Goal: Task Accomplishment & Management: Use online tool/utility

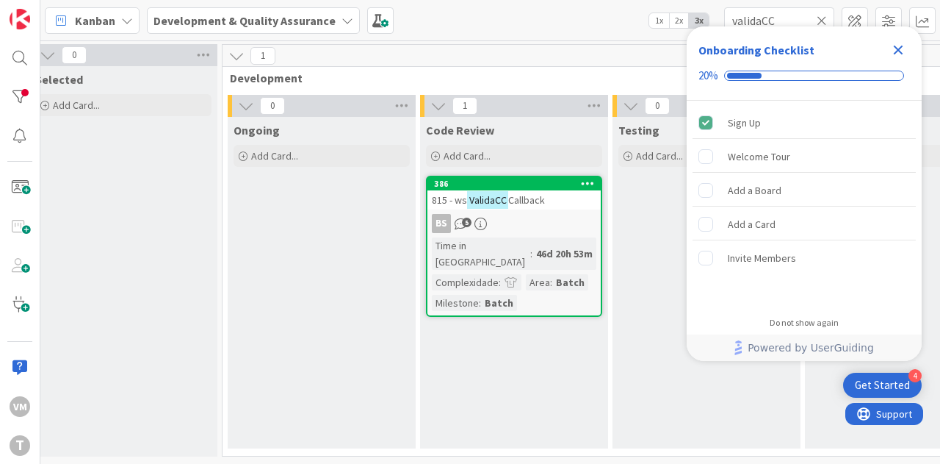
scroll to position [0, 525]
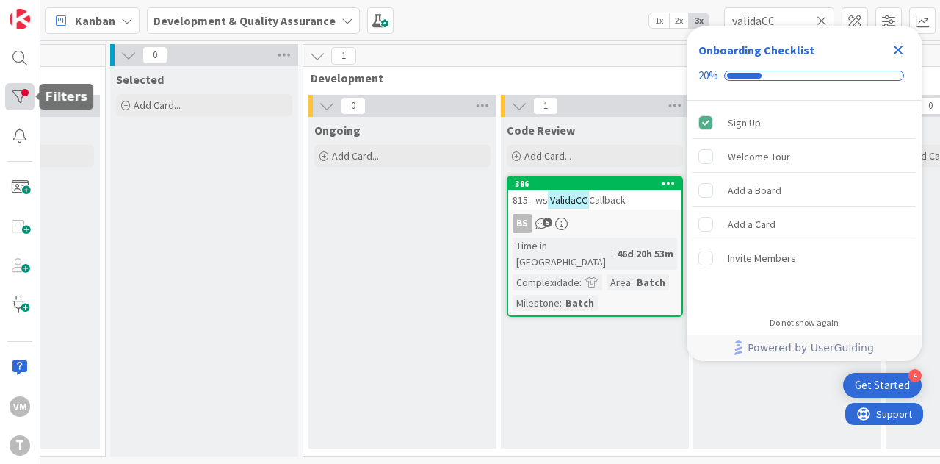
click at [21, 95] on div at bounding box center [19, 96] width 29 height 27
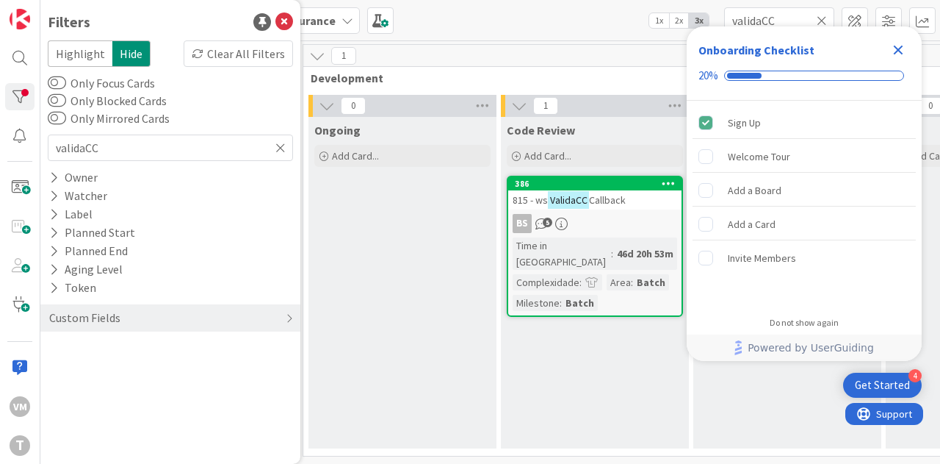
click at [904, 53] on icon "Close Checklist" at bounding box center [899, 50] width 18 height 18
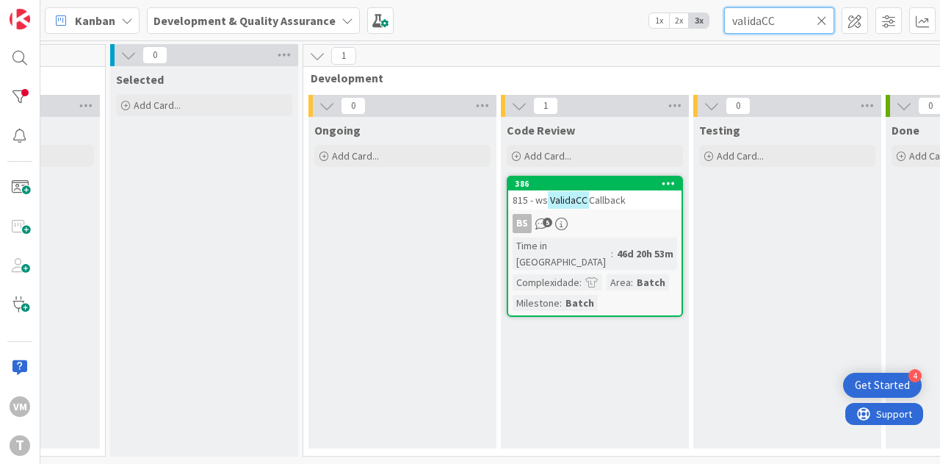
drag, startPoint x: 794, startPoint y: 24, endPoint x: 656, endPoint y: 26, distance: 137.4
click at [656, 26] on div "Kanban Development & Quality Assurance 1x 2x 3x validaCC" at bounding box center [490, 20] width 900 height 40
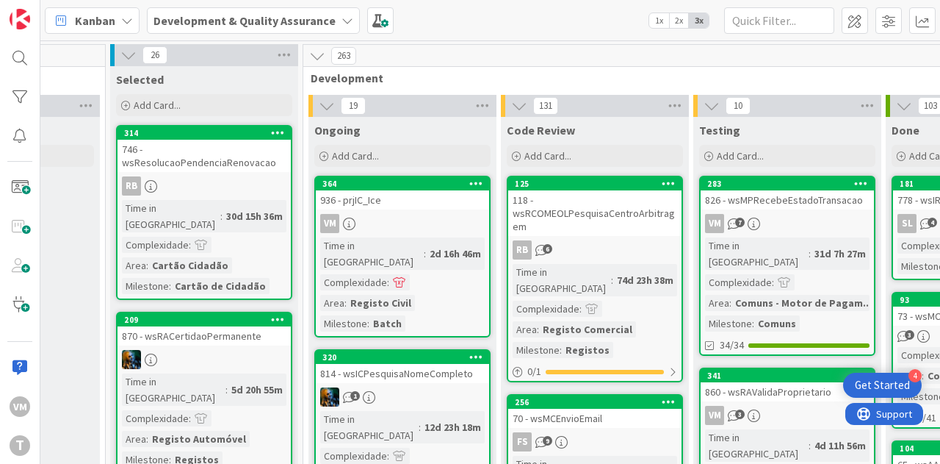
click at [399, 206] on div "936 - prjIC_Ice" at bounding box center [402, 199] width 173 height 19
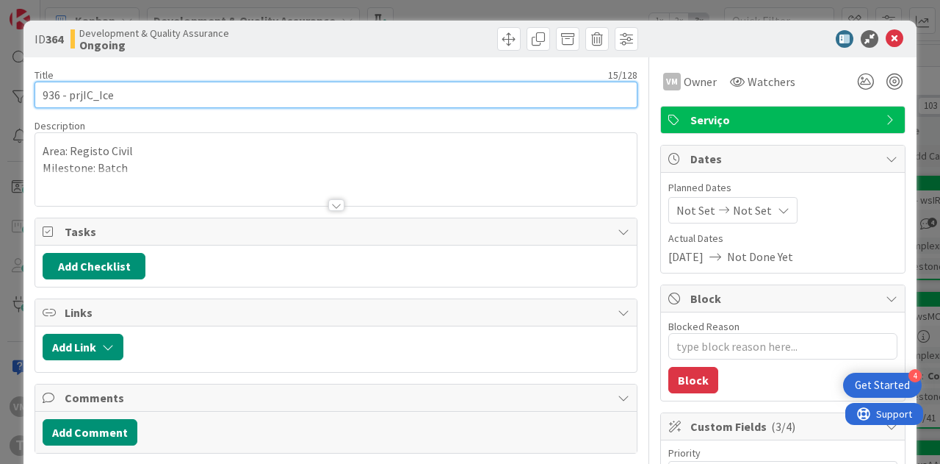
click at [48, 102] on input "936 - prjIC_Ice" at bounding box center [336, 95] width 603 height 26
type textarea "x"
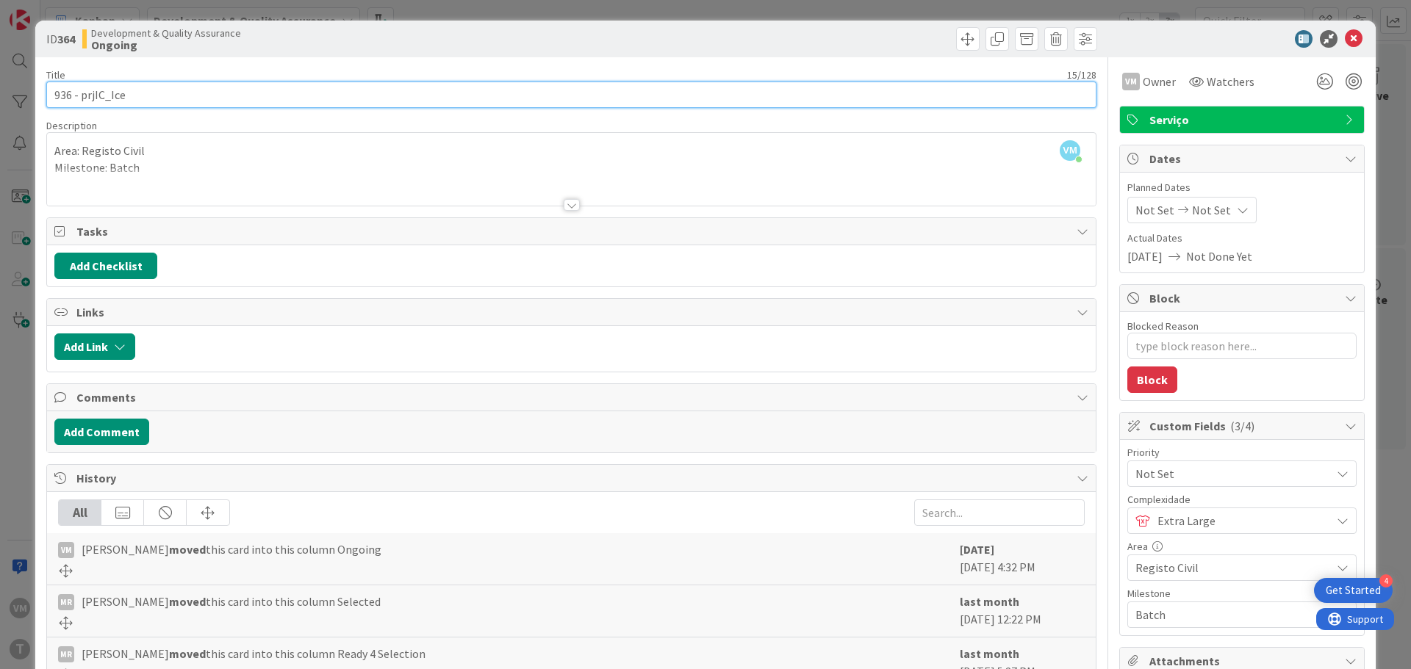
scroll to position [0, 288]
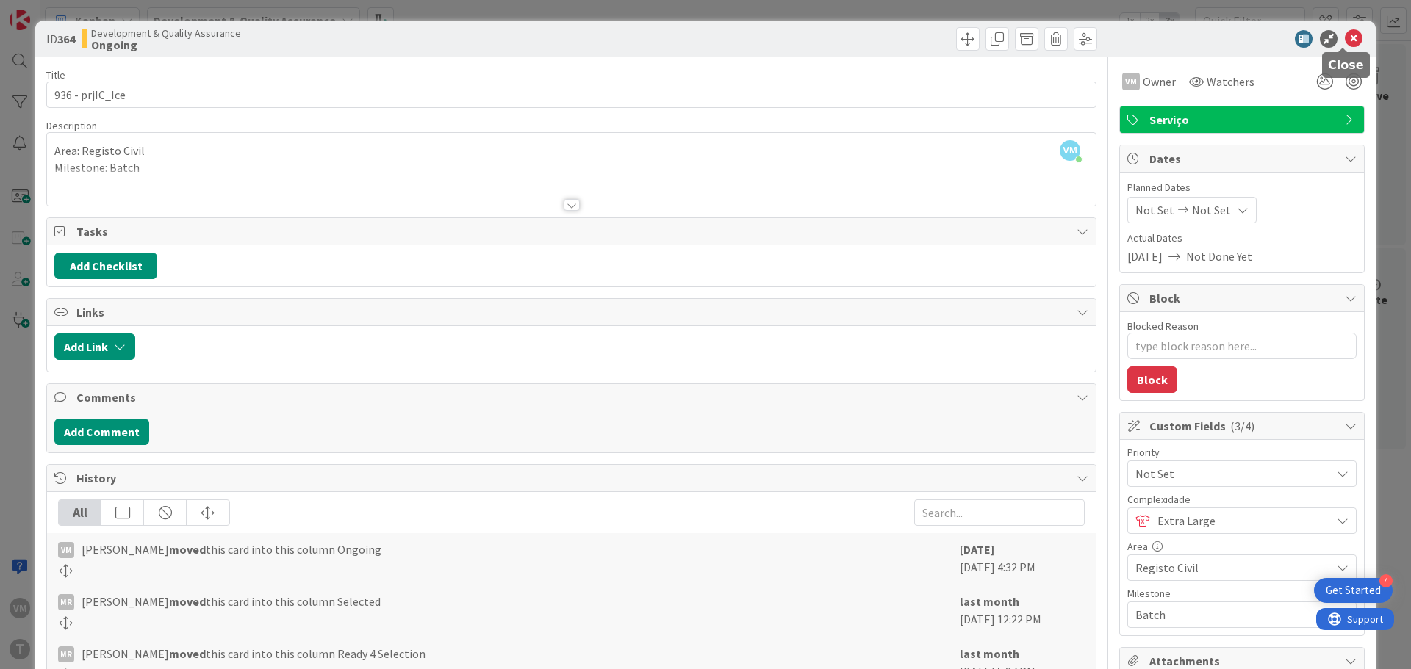
click at [940, 46] on icon at bounding box center [1354, 39] width 18 height 18
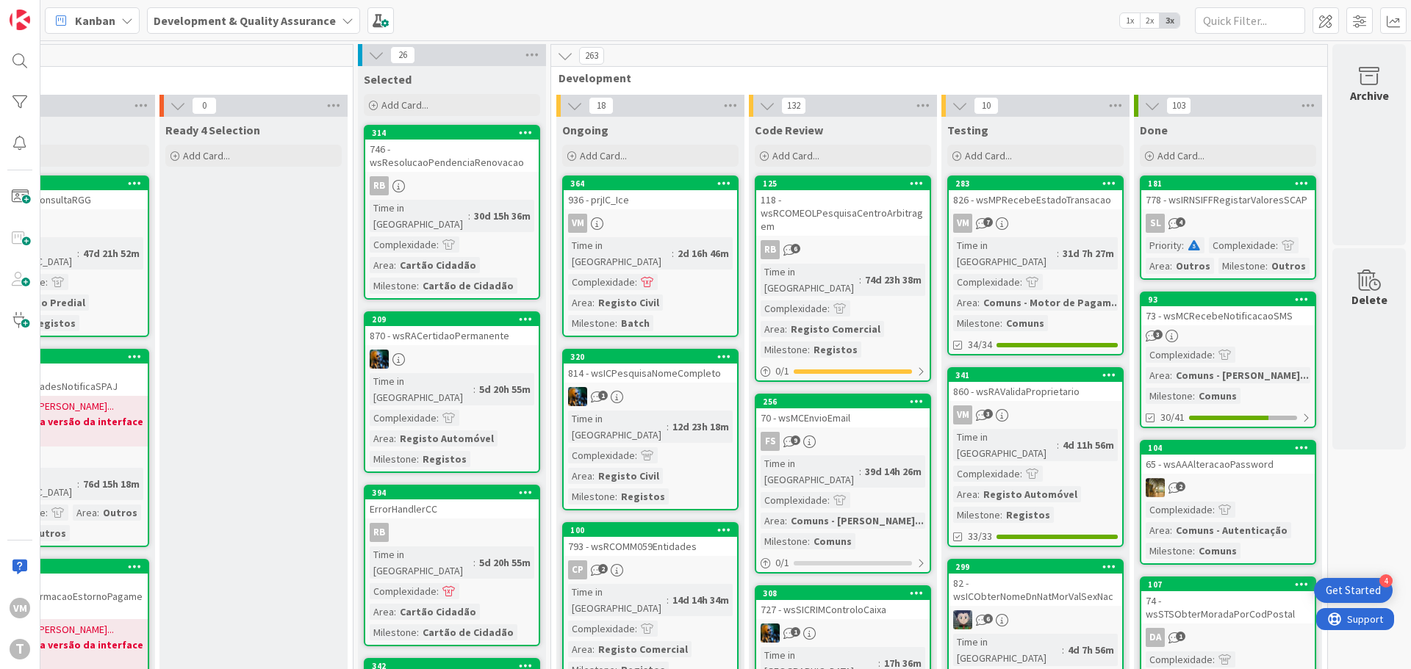
scroll to position [0, 288]
